Goal: Check status: Check status

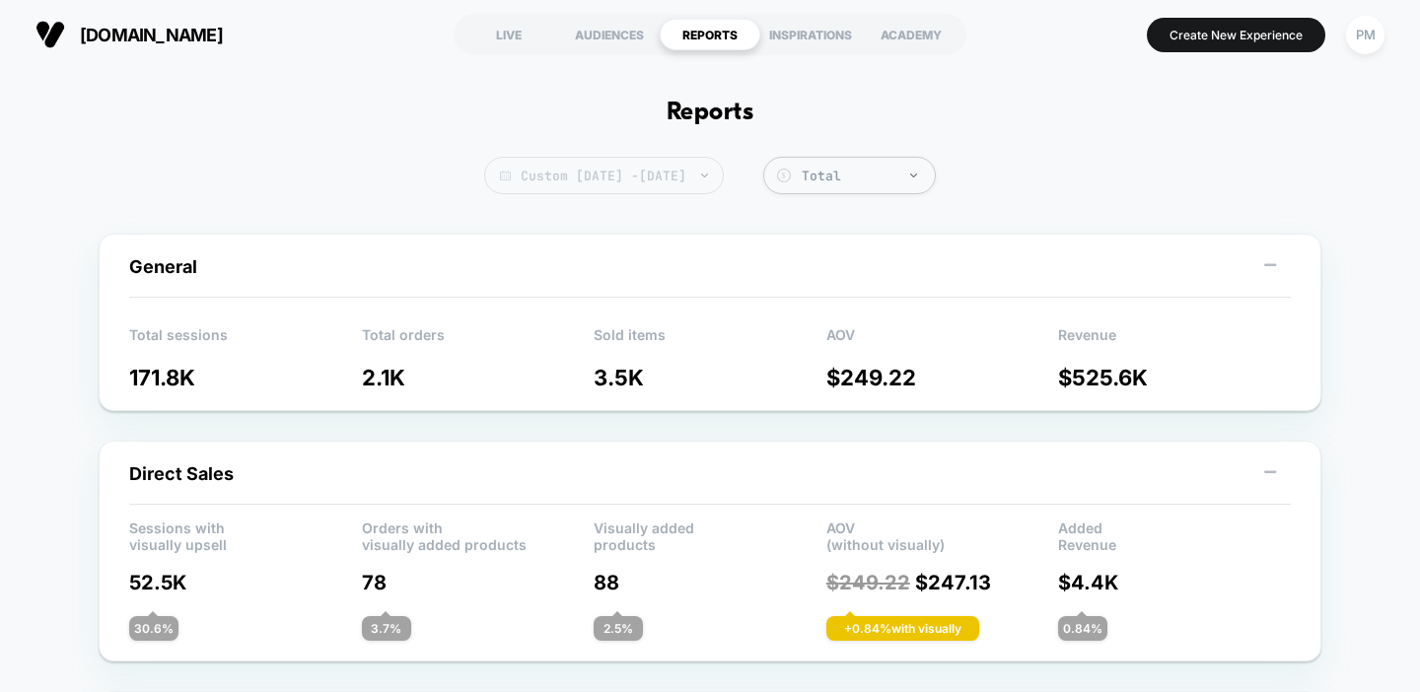
click at [538, 185] on span "Custom Sep 7, 2025 - Sep 10, 2025" at bounding box center [604, 175] width 240 height 37
select select "*"
select select "****"
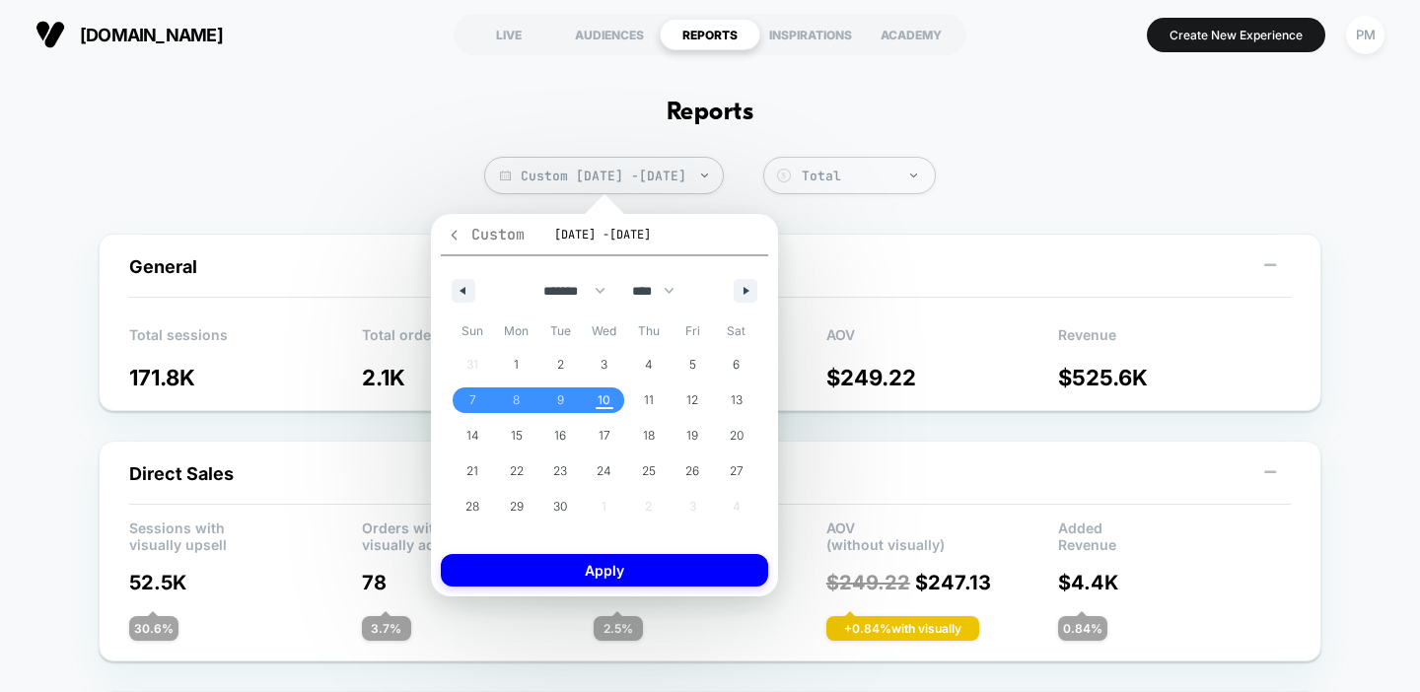
click at [459, 235] on icon "button" at bounding box center [454, 235] width 15 height 15
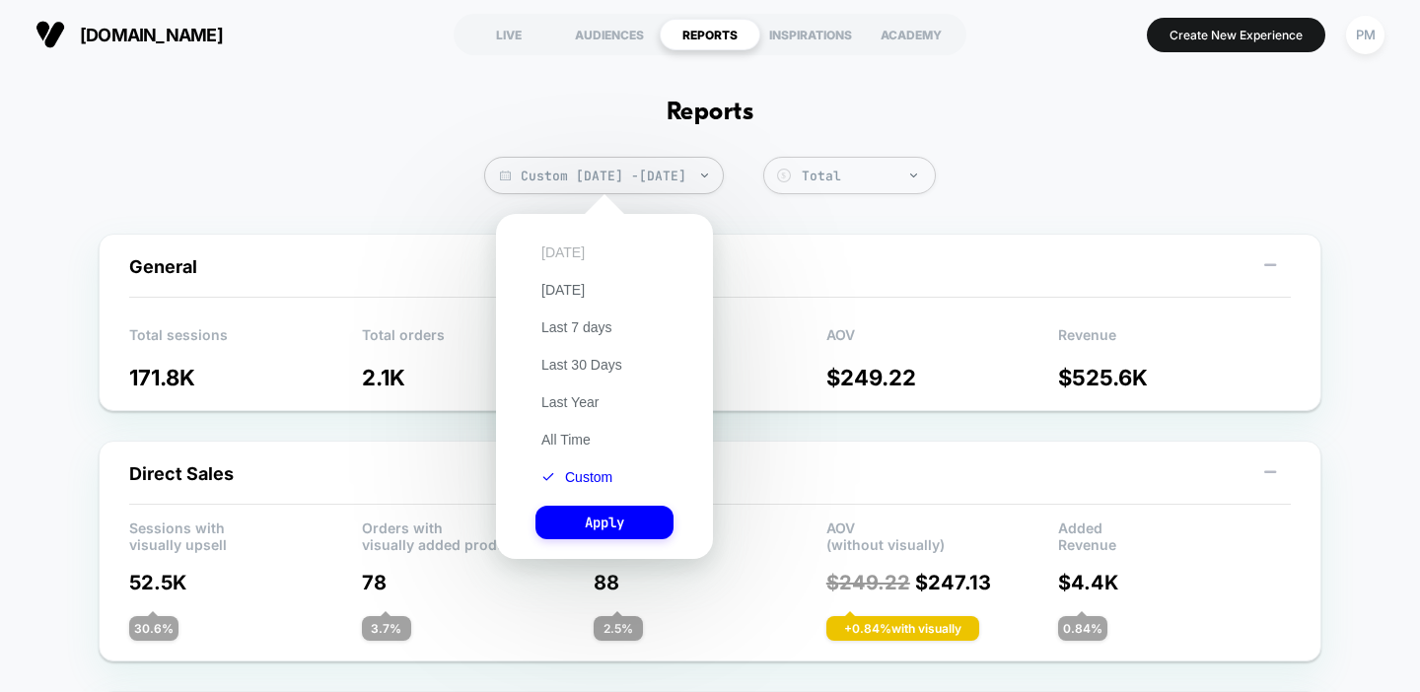
click at [563, 250] on button "[DATE]" at bounding box center [562, 253] width 55 height 18
click at [598, 513] on button "Apply" at bounding box center [604, 523] width 138 height 34
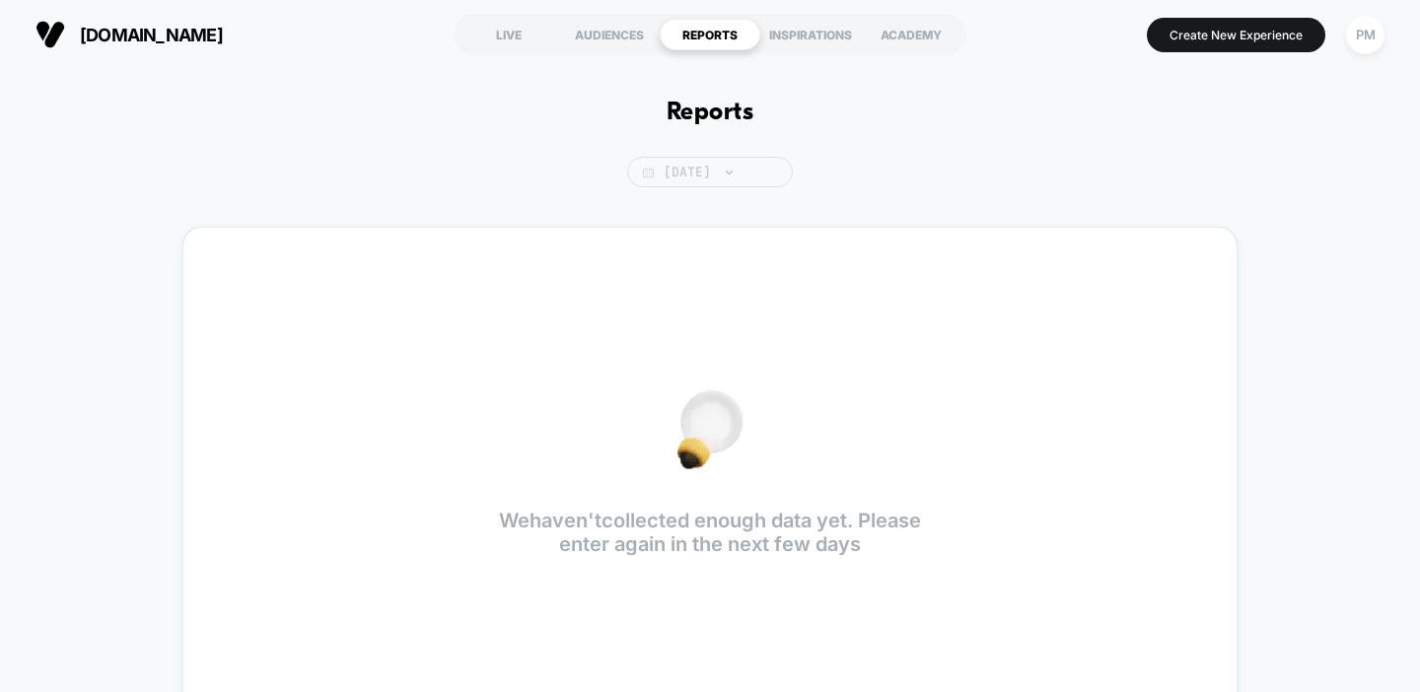
click at [698, 163] on span "[DATE]" at bounding box center [710, 172] width 166 height 31
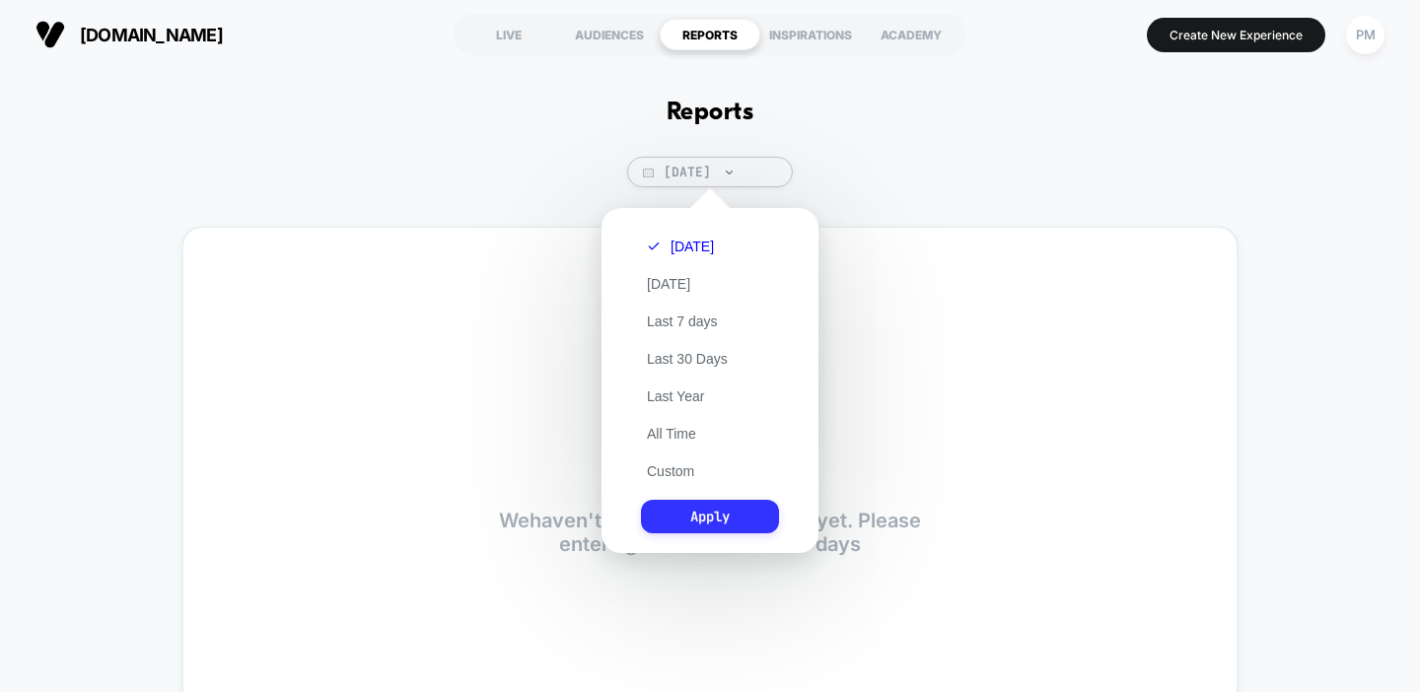
click at [694, 522] on button "Apply" at bounding box center [710, 517] width 138 height 34
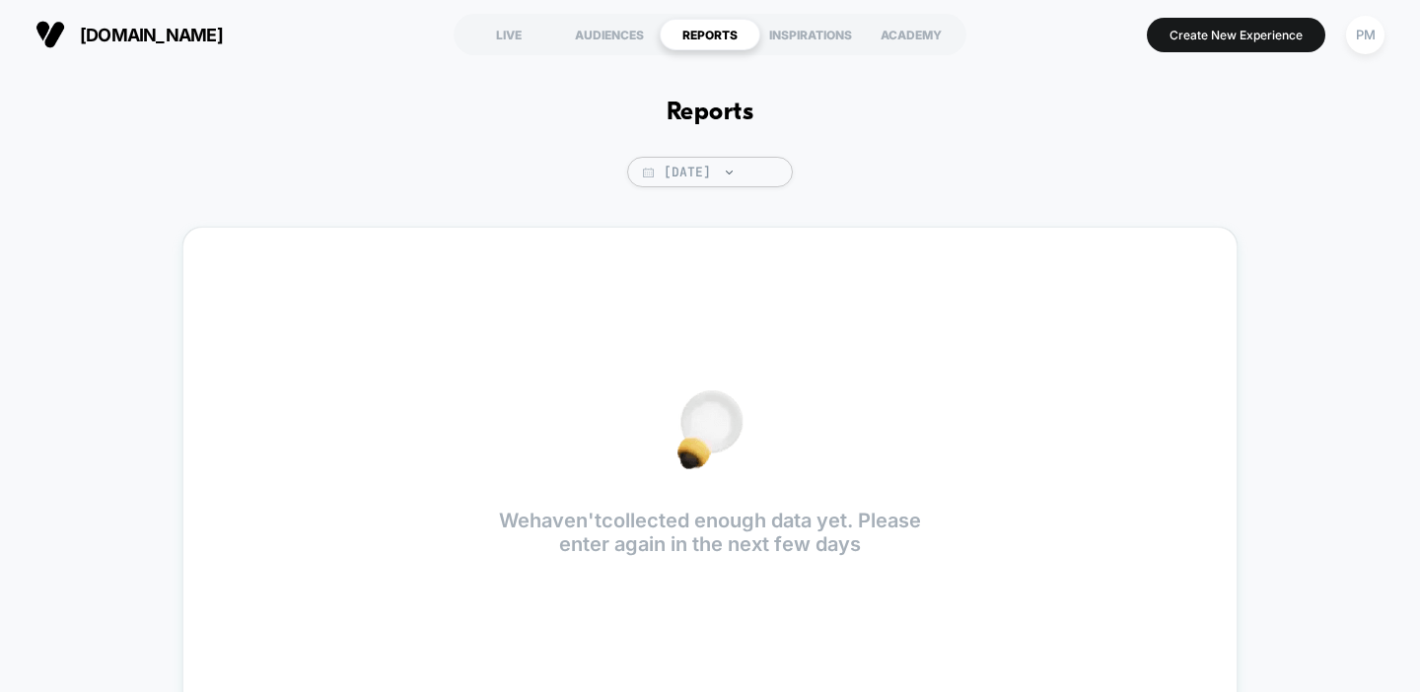
click at [677, 205] on div "Reports [DATE] We haven't collected enough data yet. Please enter again in the …" at bounding box center [710, 415] width 1420 height 692
click at [677, 173] on span "[DATE]" at bounding box center [710, 172] width 166 height 31
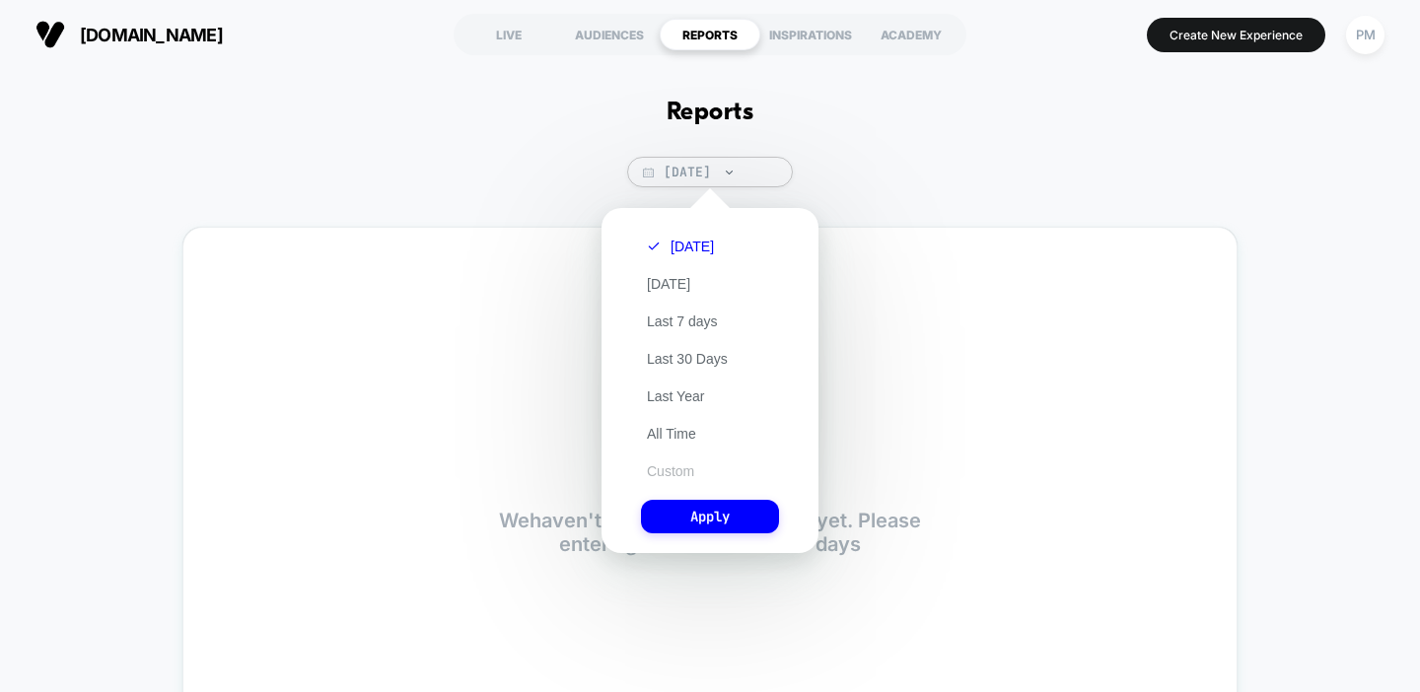
click at [674, 469] on button "Custom" at bounding box center [670, 472] width 59 height 18
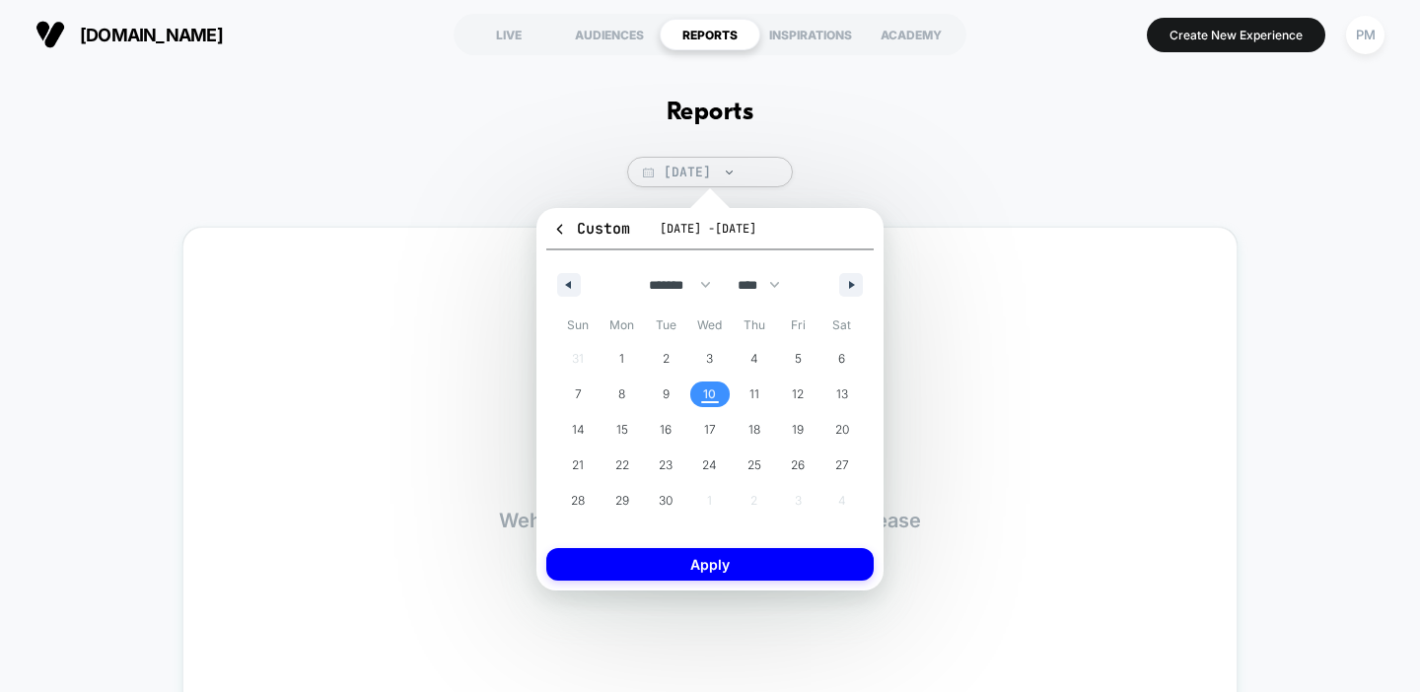
click at [721, 386] on span "10" at bounding box center [710, 395] width 44 height 26
click at [715, 566] on button "Apply" at bounding box center [709, 564] width 327 height 33
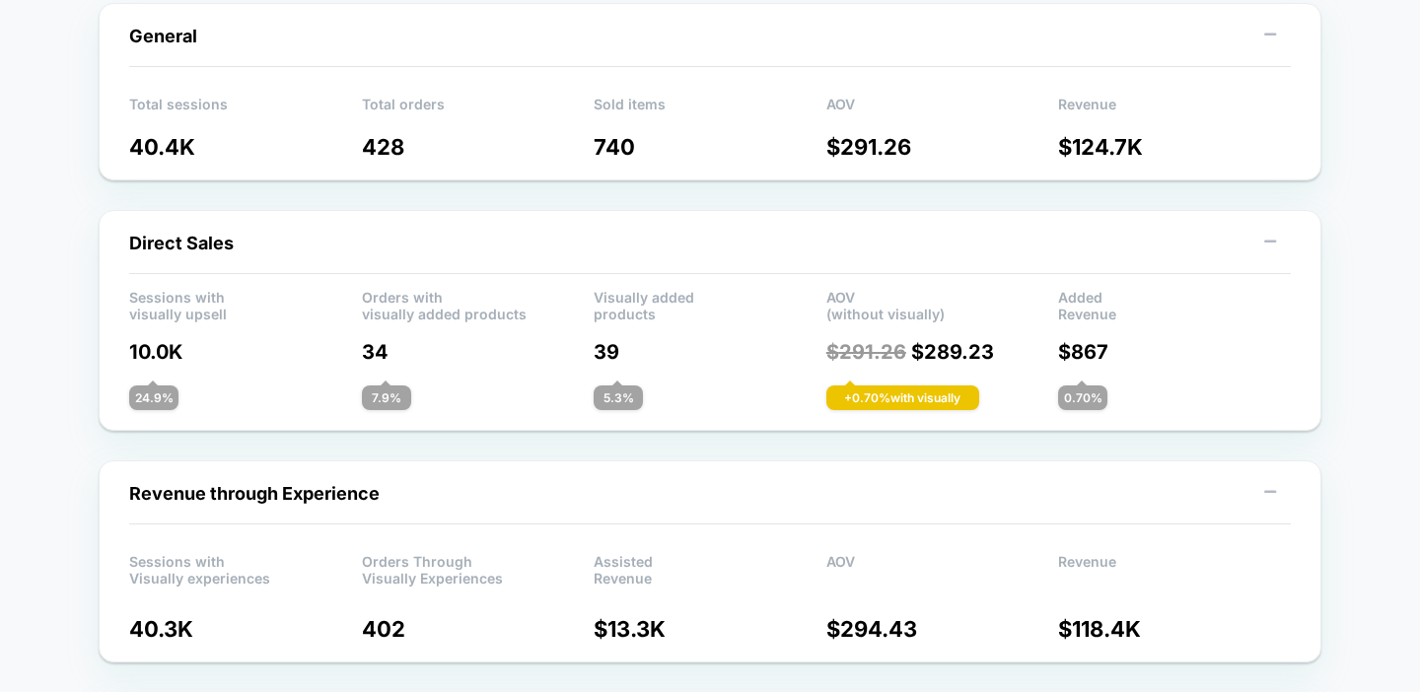
scroll to position [235, 0]
